Goal: Find specific page/section: Find specific page/section

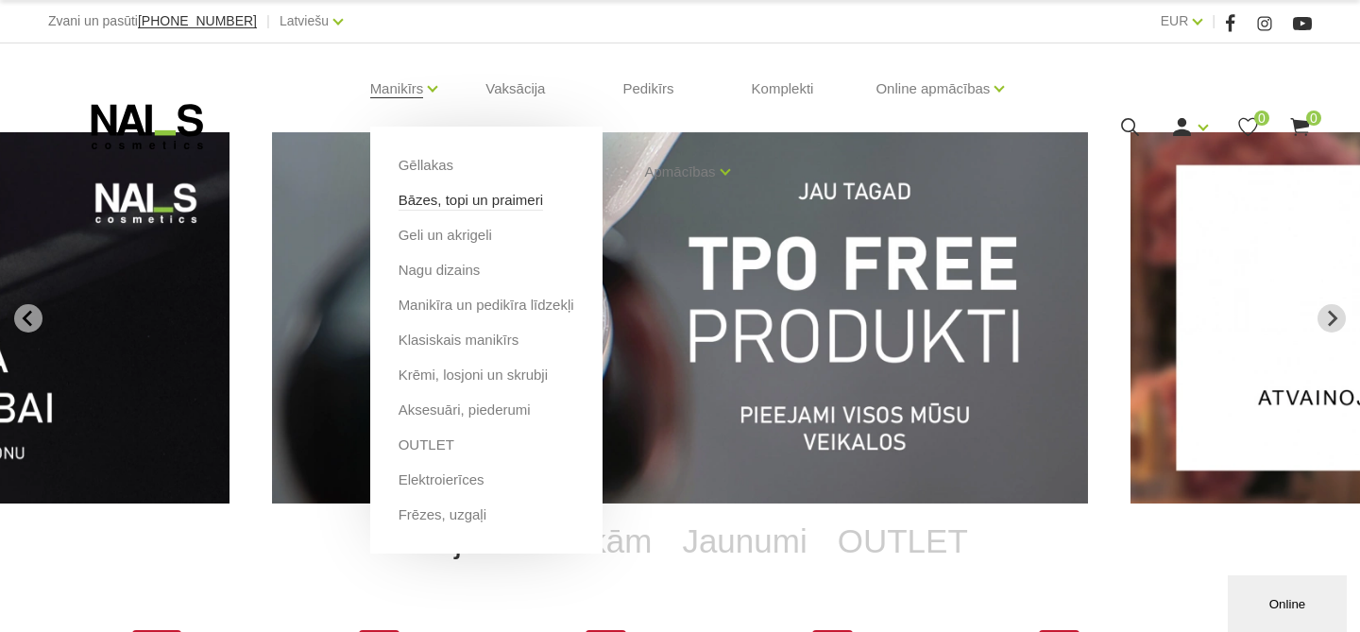
click at [432, 203] on link "Bāzes, topi un praimeri" at bounding box center [470, 200] width 144 height 21
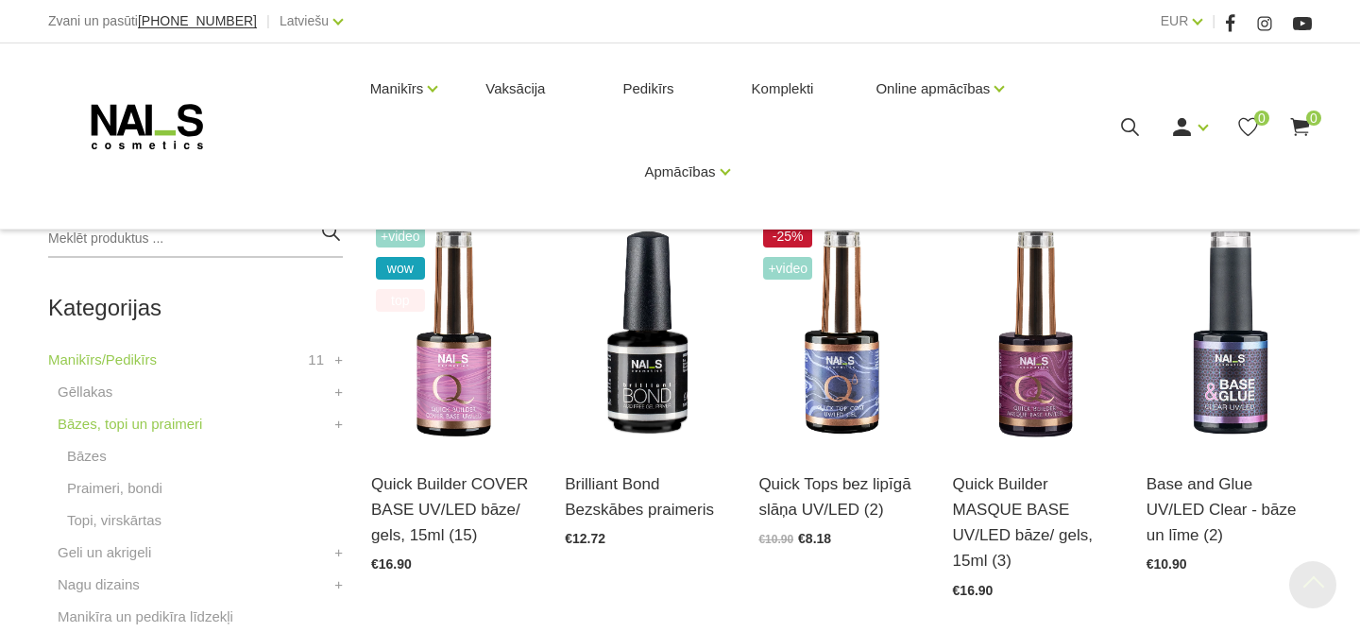
scroll to position [415, 0]
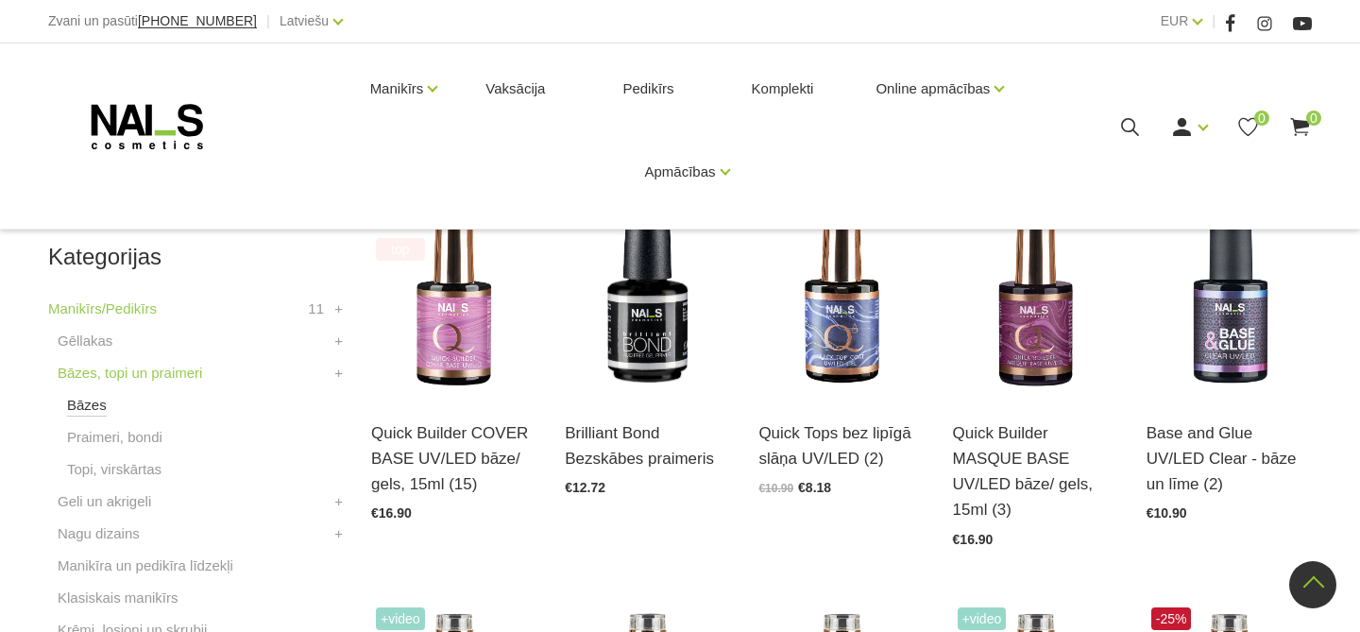
click at [91, 394] on link "Bāzes" at bounding box center [87, 405] width 40 height 23
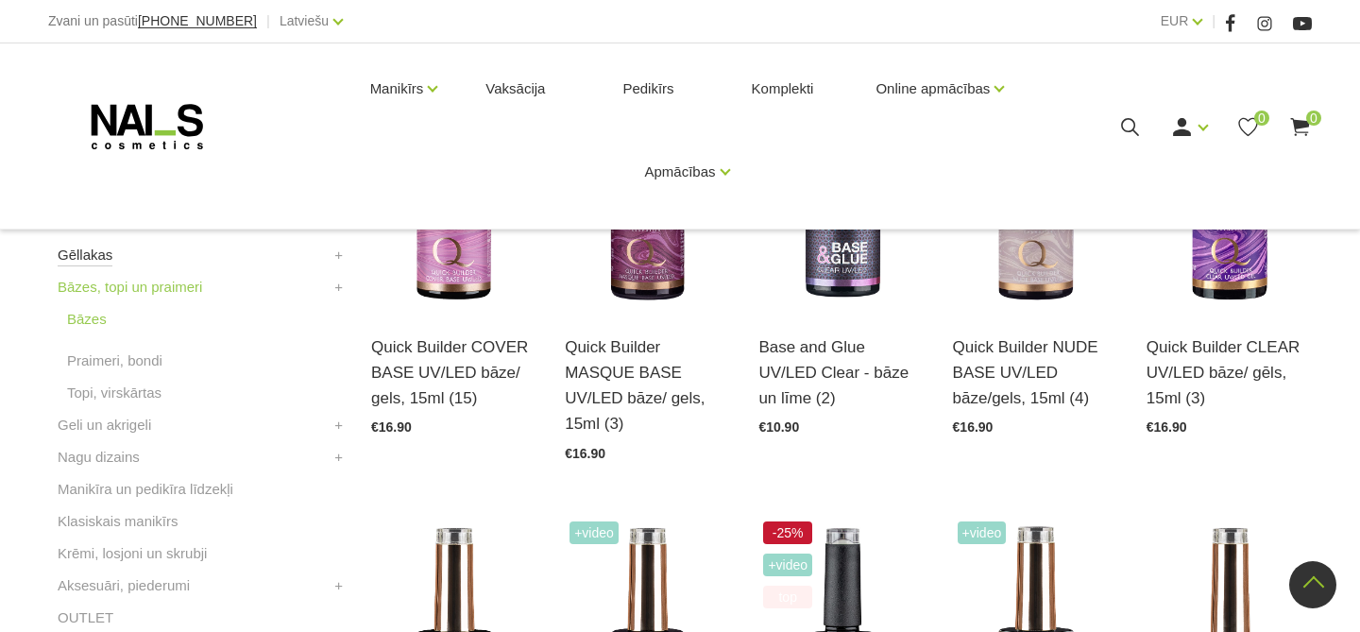
scroll to position [461, 0]
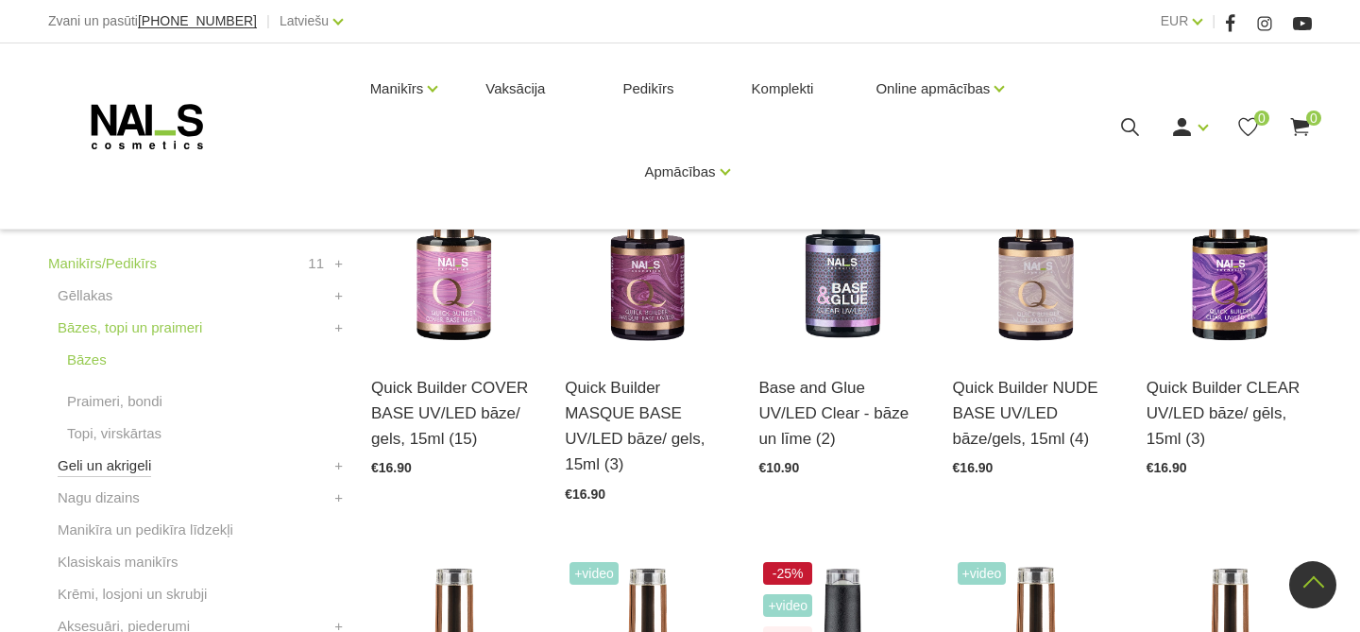
click at [117, 464] on link "Geli un akrigeli" at bounding box center [104, 465] width 93 height 23
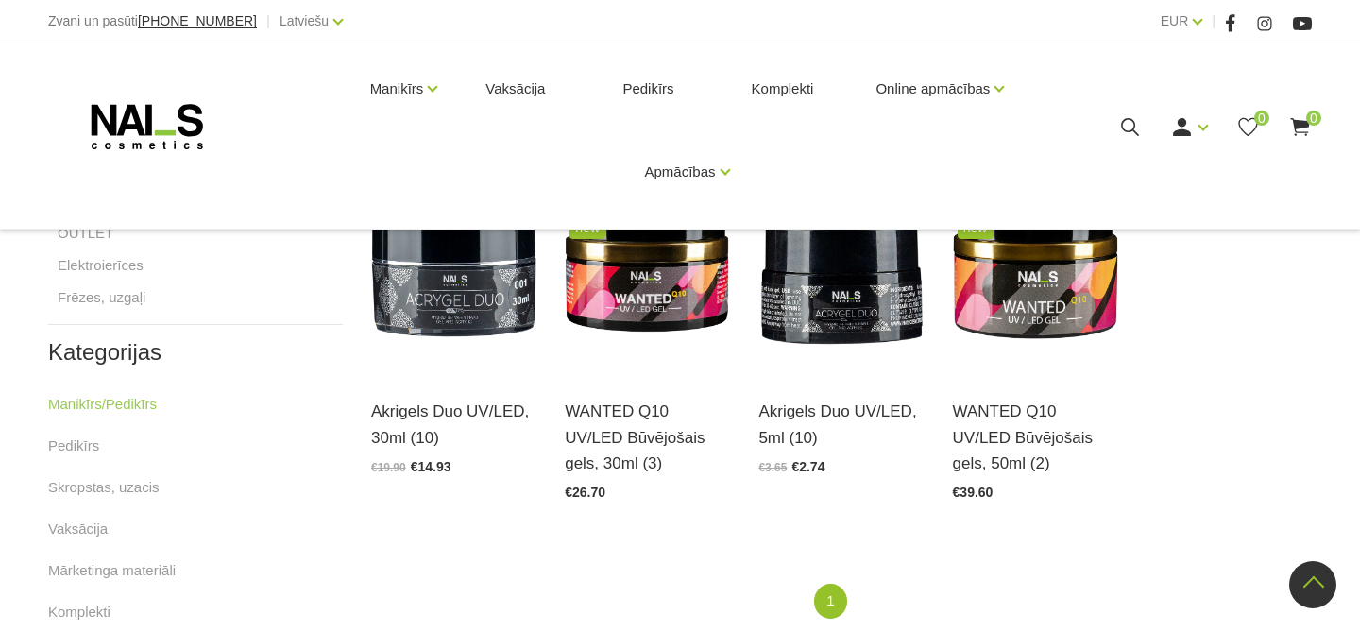
scroll to position [842, 0]
